Goal: Navigation & Orientation: Find specific page/section

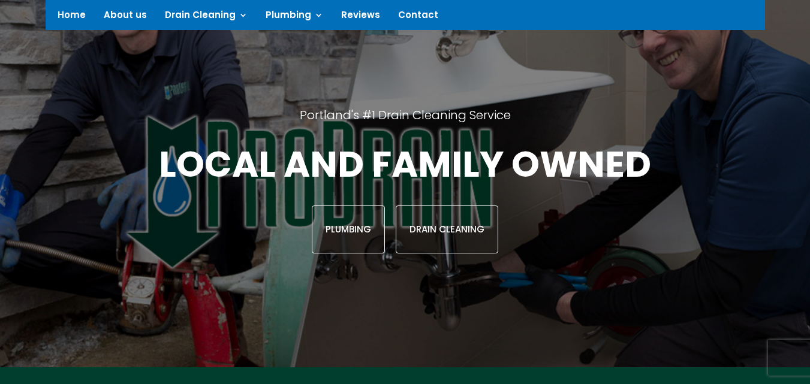
scroll to position [134, 0]
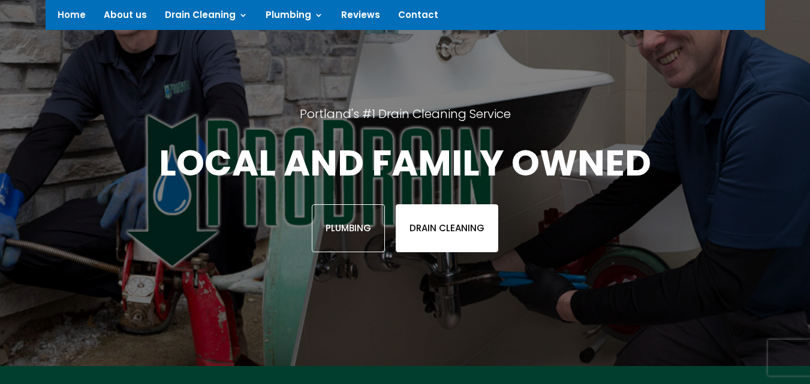
click at [437, 227] on link "Drain Cleaning" at bounding box center [447, 228] width 103 height 48
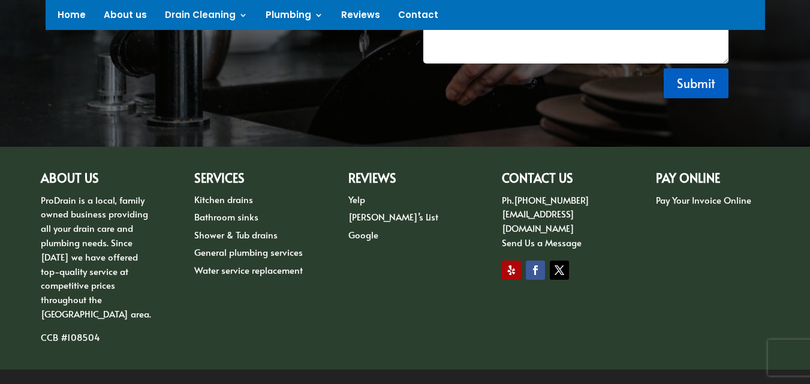
scroll to position [1070, 0]
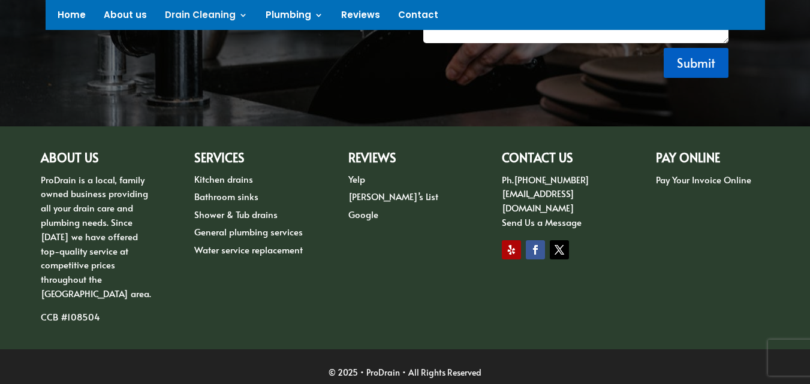
click at [199, 200] on link "Bathroom sinks" at bounding box center [226, 196] width 64 height 13
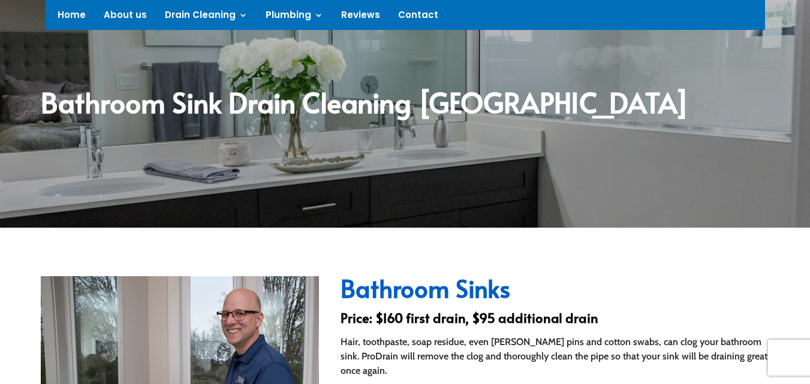
scroll to position [131, 0]
